Goal: Transaction & Acquisition: Purchase product/service

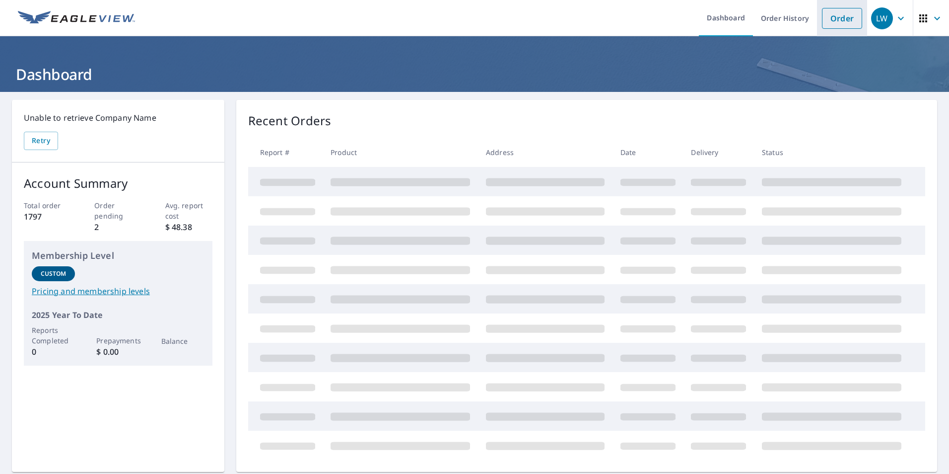
click at [851, 25] on link "Order" at bounding box center [842, 18] width 40 height 21
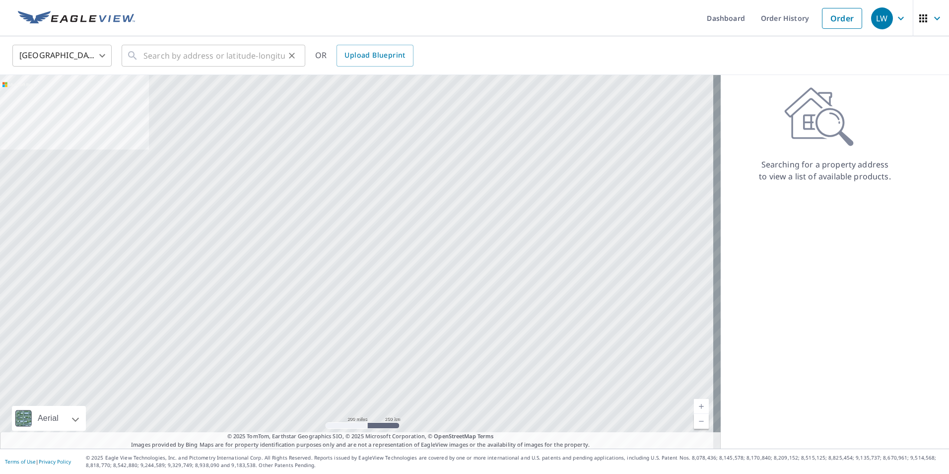
click at [134, 57] on icon at bounding box center [132, 55] width 8 height 8
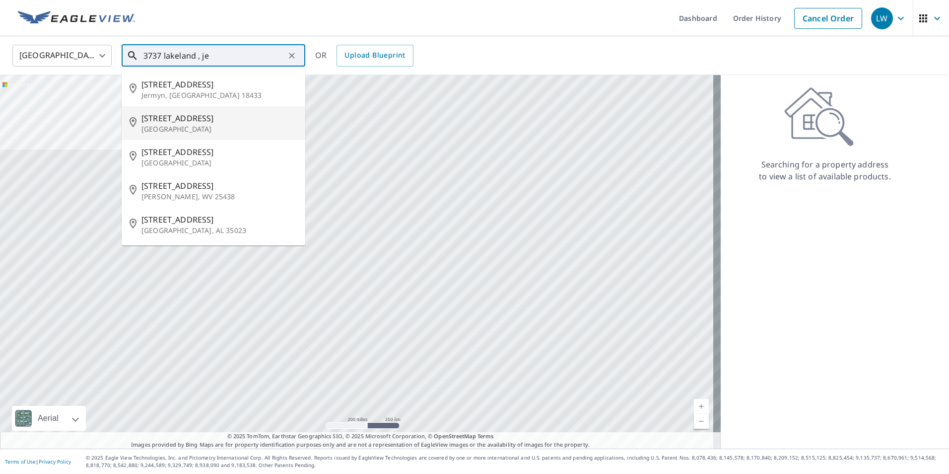
click at [181, 120] on span "[STREET_ADDRESS]" at bounding box center [219, 118] width 156 height 12
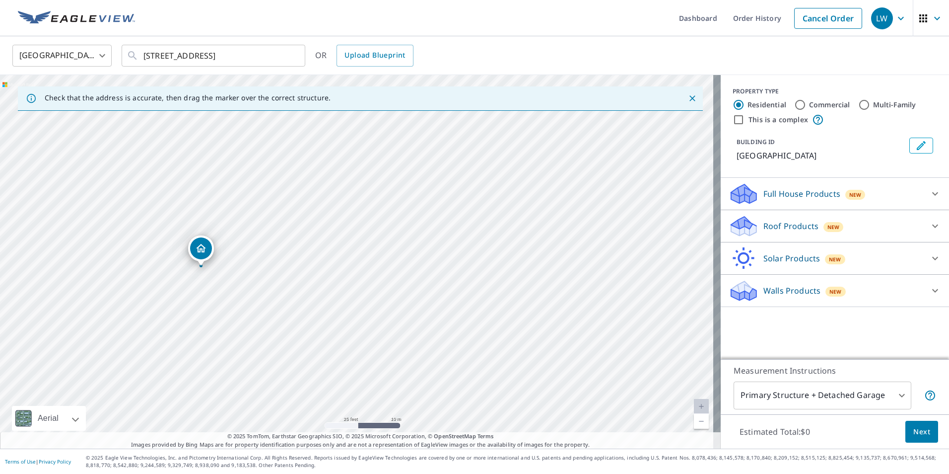
drag, startPoint x: 163, startPoint y: 212, endPoint x: -1, endPoint y: 163, distance: 172.0
click at [0, 163] on html "LW LW Dashboard Order History Cancel Order LW [GEOGRAPHIC_DATA] [GEOGRAPHIC_DAT…" at bounding box center [474, 237] width 949 height 474
click at [187, 286] on div "[GEOGRAPHIC_DATA]" at bounding box center [360, 261] width 721 height 373
click at [160, 54] on input "[STREET_ADDRESS]" at bounding box center [213, 56] width 141 height 28
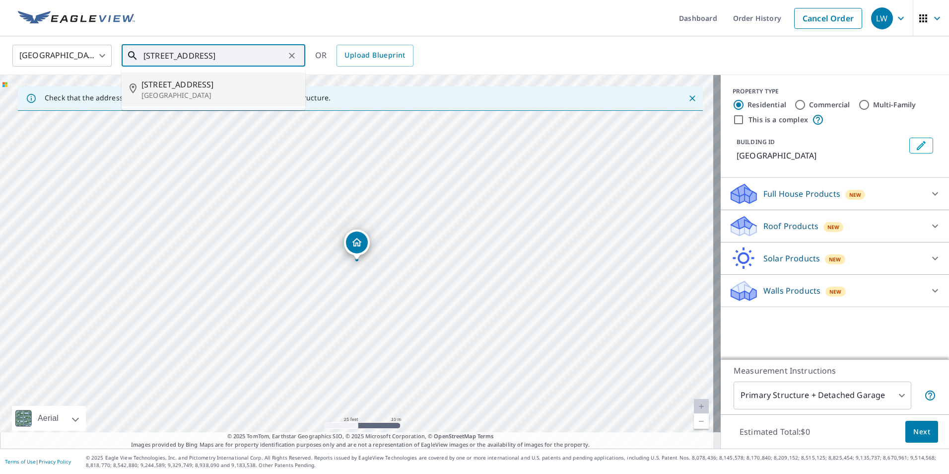
click at [201, 83] on span "[STREET_ADDRESS]" at bounding box center [219, 84] width 156 height 12
type input "[STREET_ADDRESS]"
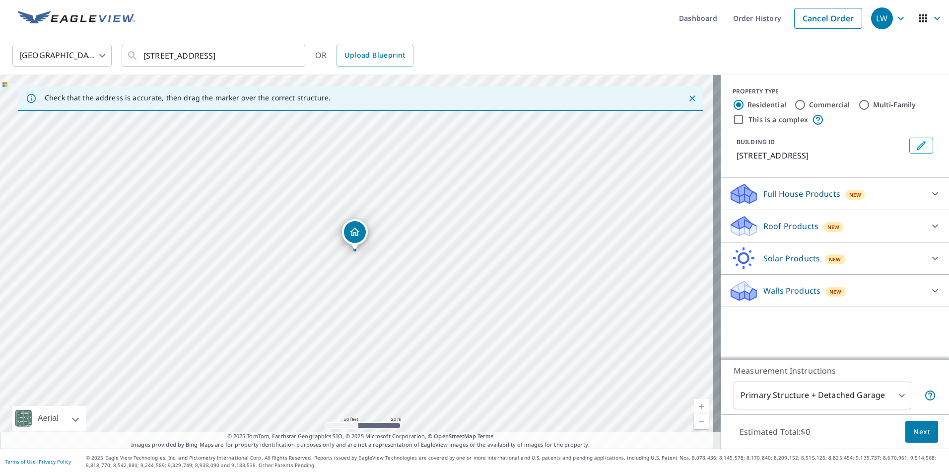
click at [753, 228] on div "Roof Products New" at bounding box center [826, 225] width 195 height 23
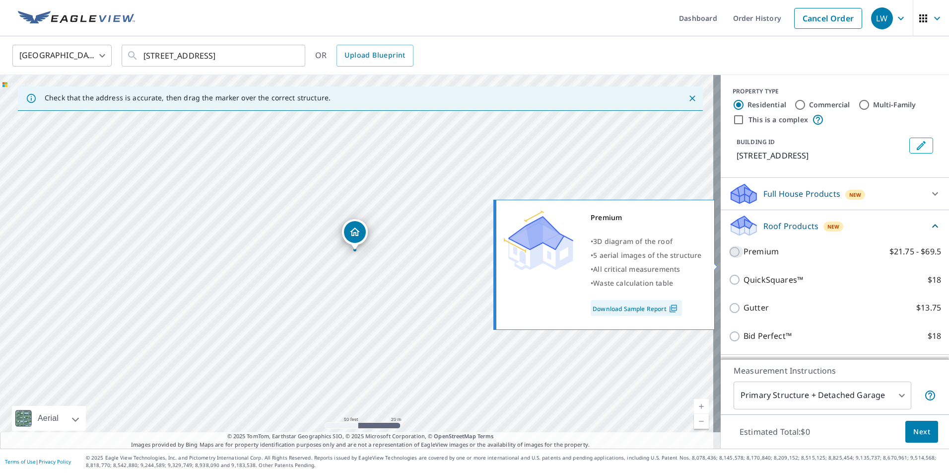
click at [729, 258] on input "Premium $21.75 - $69.5" at bounding box center [736, 252] width 15 height 12
checkbox input "true"
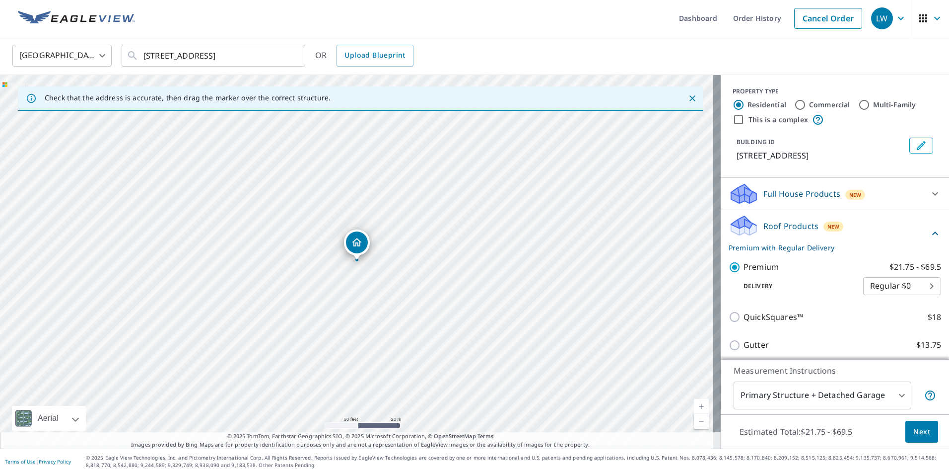
click at [794, 396] on body "LW LW Dashboard Order History Cancel Order LW [GEOGRAPHIC_DATA] [GEOGRAPHIC_DAT…" at bounding box center [474, 237] width 949 height 474
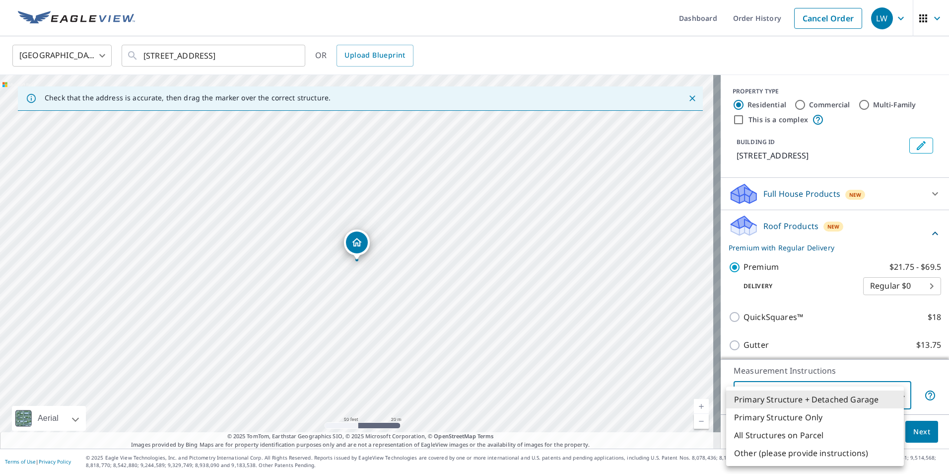
click at [804, 419] on li "Primary Structure Only" at bounding box center [815, 417] width 178 height 18
type input "2"
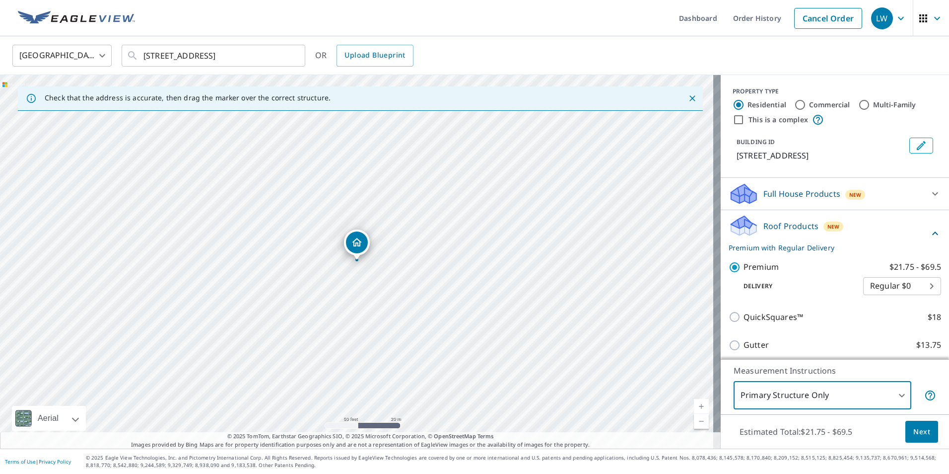
click at [913, 437] on span "Next" at bounding box center [921, 431] width 17 height 12
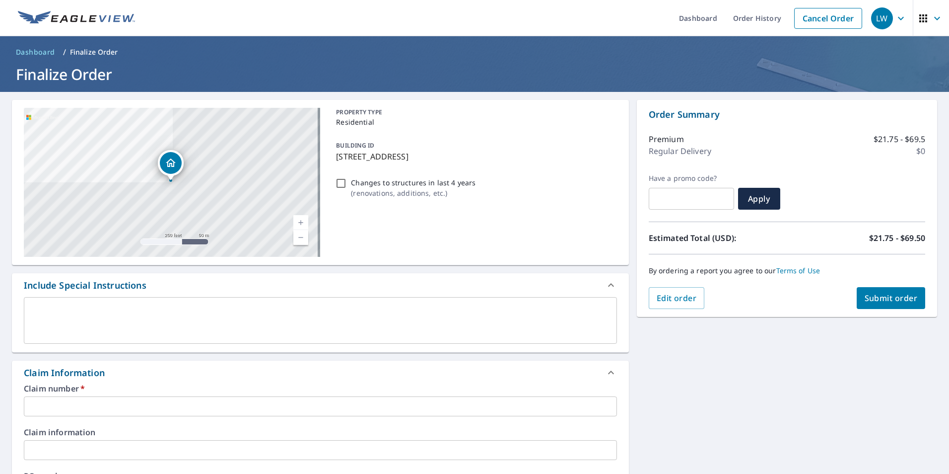
click at [49, 408] on input "text" at bounding box center [320, 406] width 593 height 20
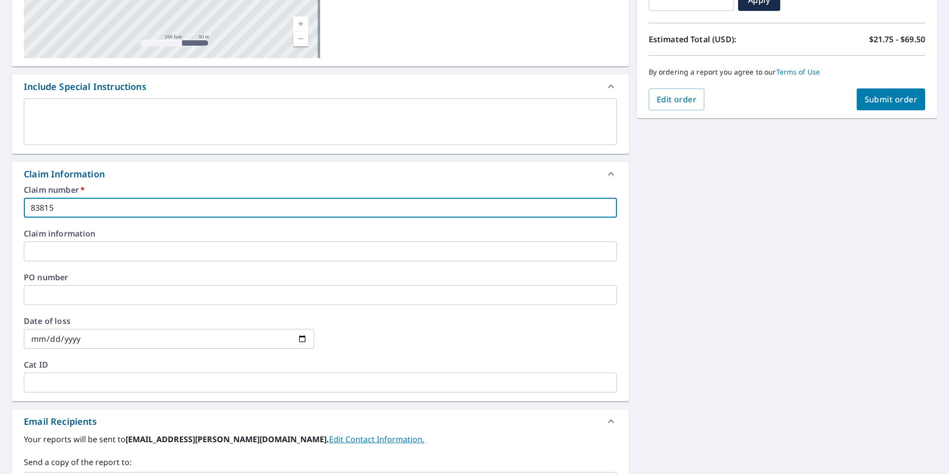
scroll to position [347, 0]
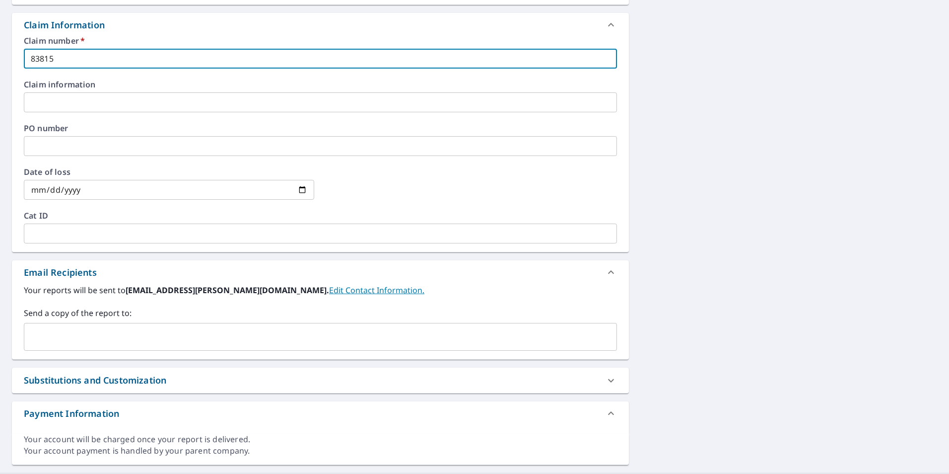
type input "83815"
click at [48, 333] on input "text" at bounding box center [312, 336] width 569 height 19
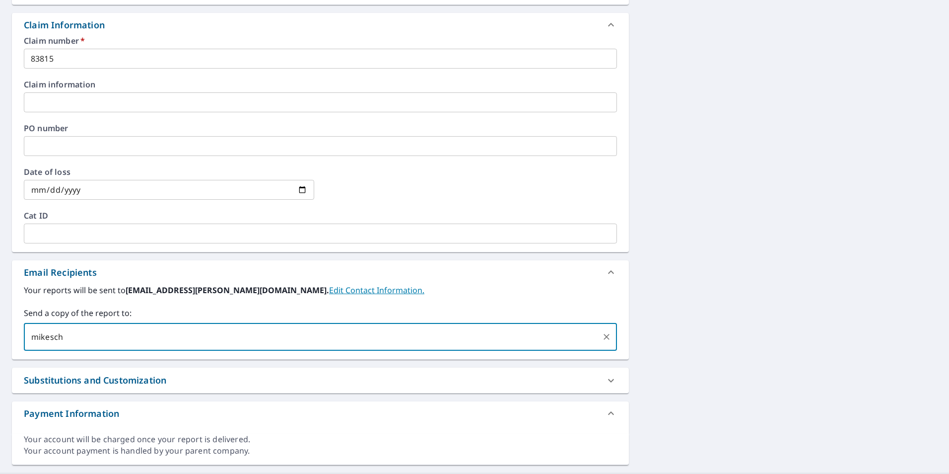
type input "mikesch"
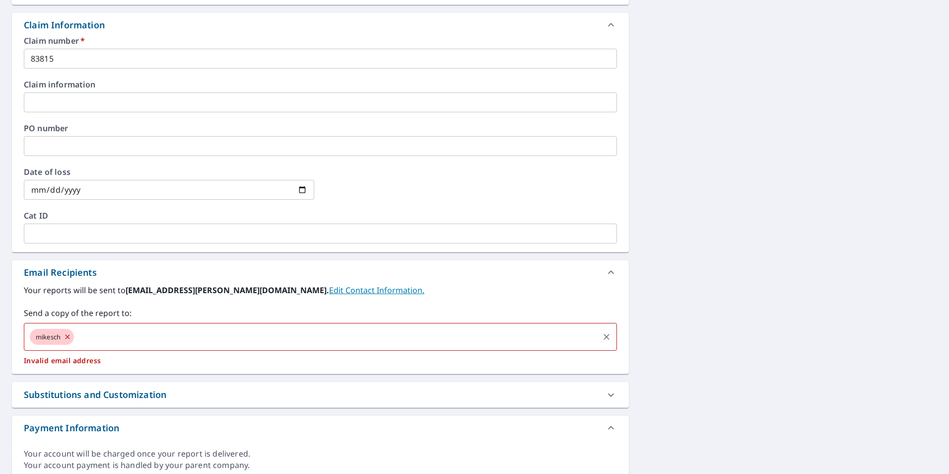
click at [62, 339] on span "mikesch" at bounding box center [48, 336] width 37 height 9
click at [68, 339] on icon at bounding box center [68, 336] width 8 height 11
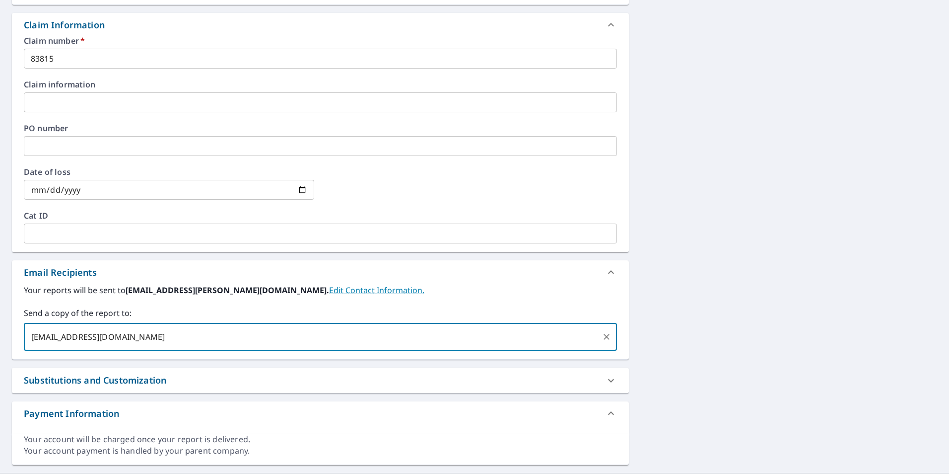
scroll to position [50, 0]
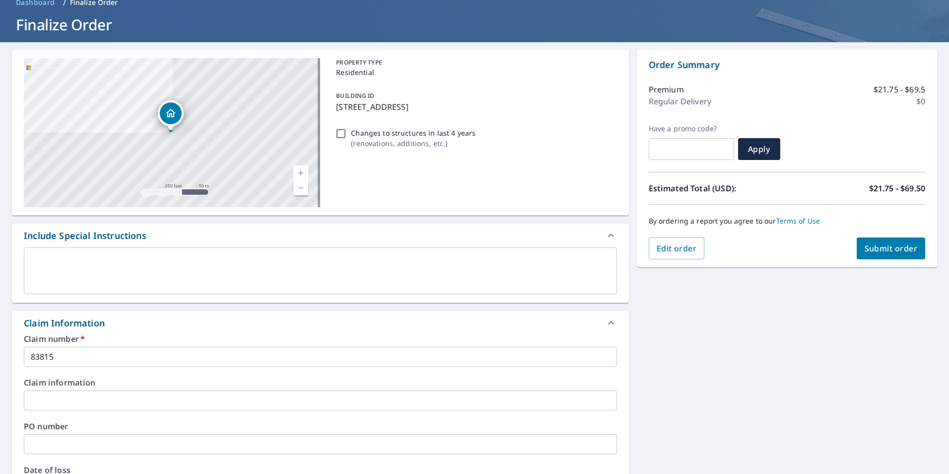
type input "[EMAIL_ADDRESS][DOMAIN_NAME]"
click at [883, 252] on span "Submit order" at bounding box center [891, 248] width 53 height 11
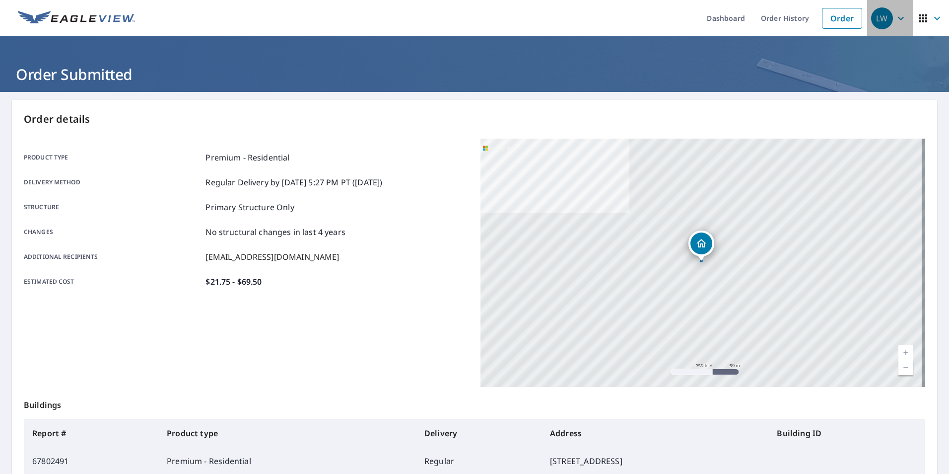
click at [877, 22] on div "LW" at bounding box center [882, 18] width 22 height 22
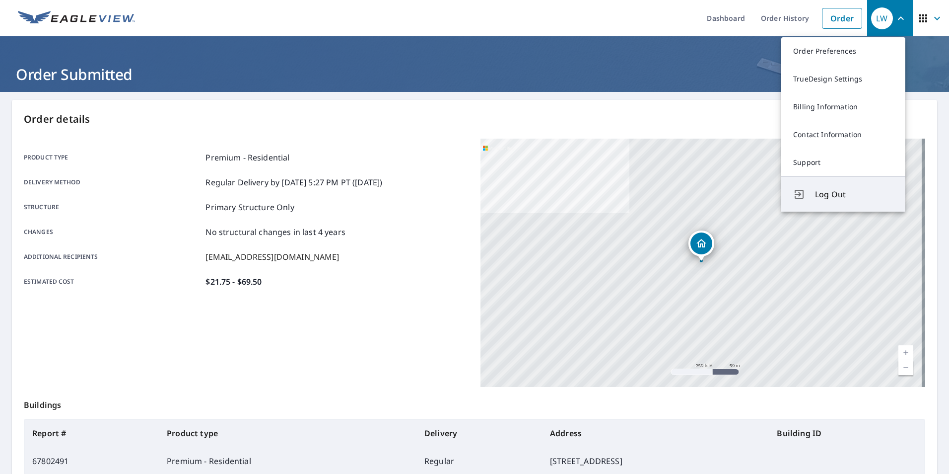
click at [830, 196] on span "Log Out" at bounding box center [854, 194] width 78 height 12
